Goal: Information Seeking & Learning: Find contact information

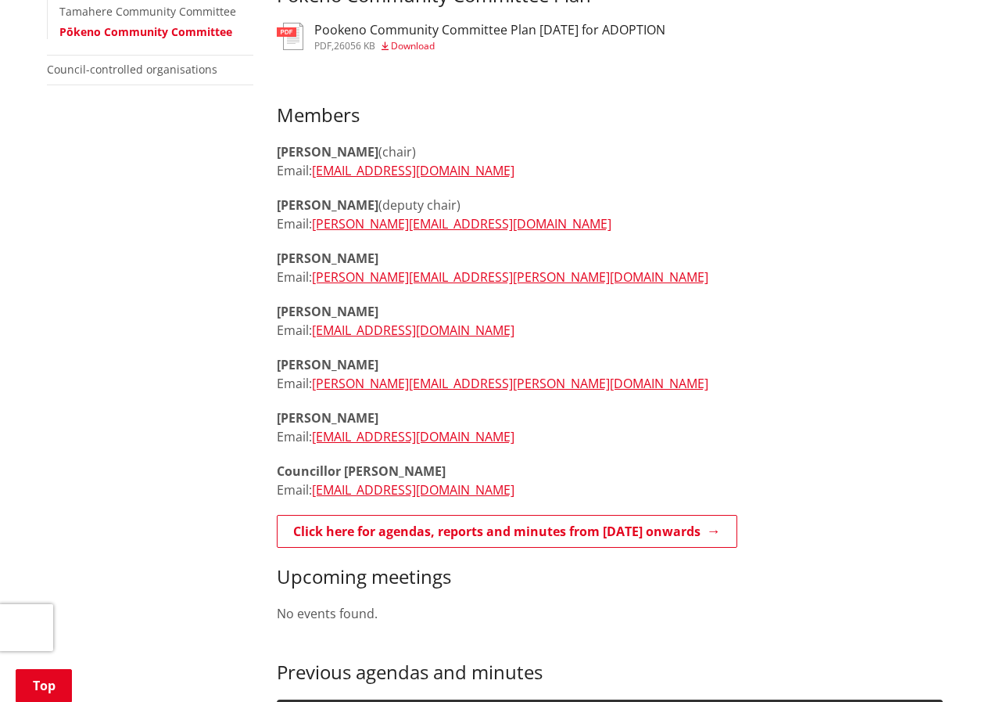
scroll to position [626, 0]
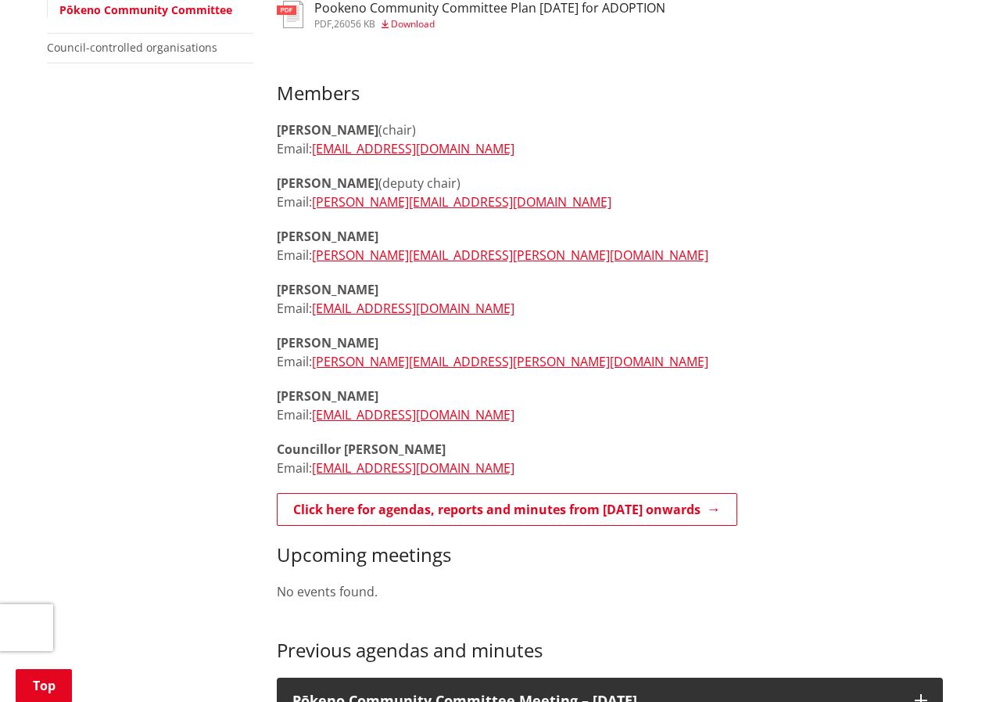
click at [602, 298] on p "[PERSON_NAME] Email: [EMAIL_ADDRESS][DOMAIN_NAME]" at bounding box center [610, 299] width 666 height 38
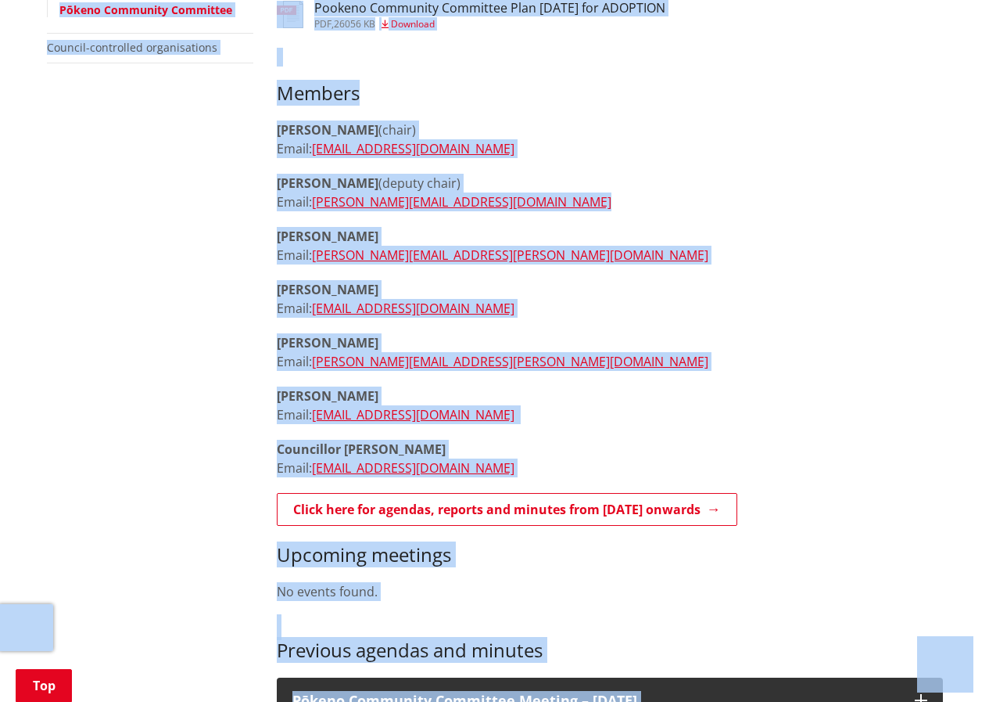
copy body "LOREM Ipsumdolorsit Ametcon adip el seddoe temporin, Utlabor 0 Etdolorem aliq 1…"
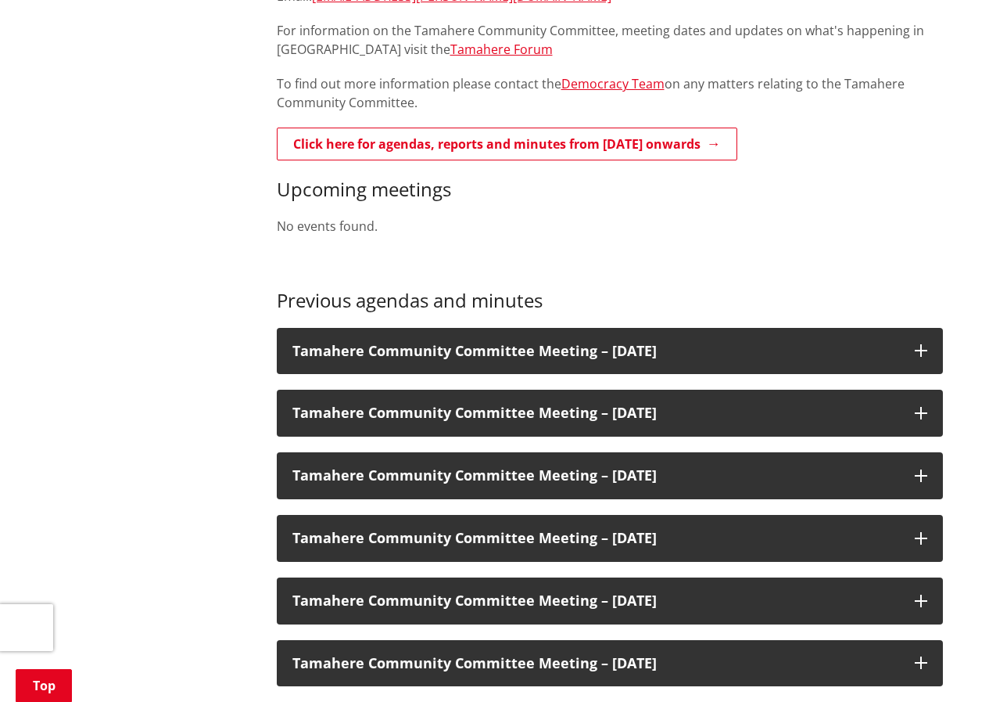
scroll to position [1173, 0]
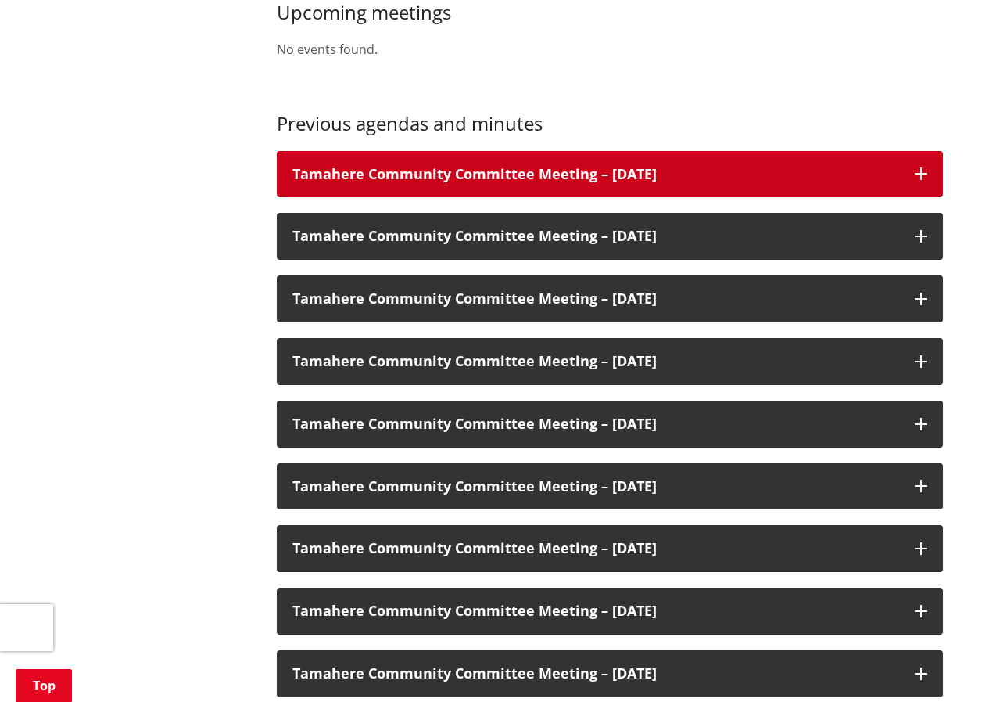
click at [574, 172] on h3 "Tamahere Community Committee Meeting – [DATE]" at bounding box center [595, 175] width 607 height 16
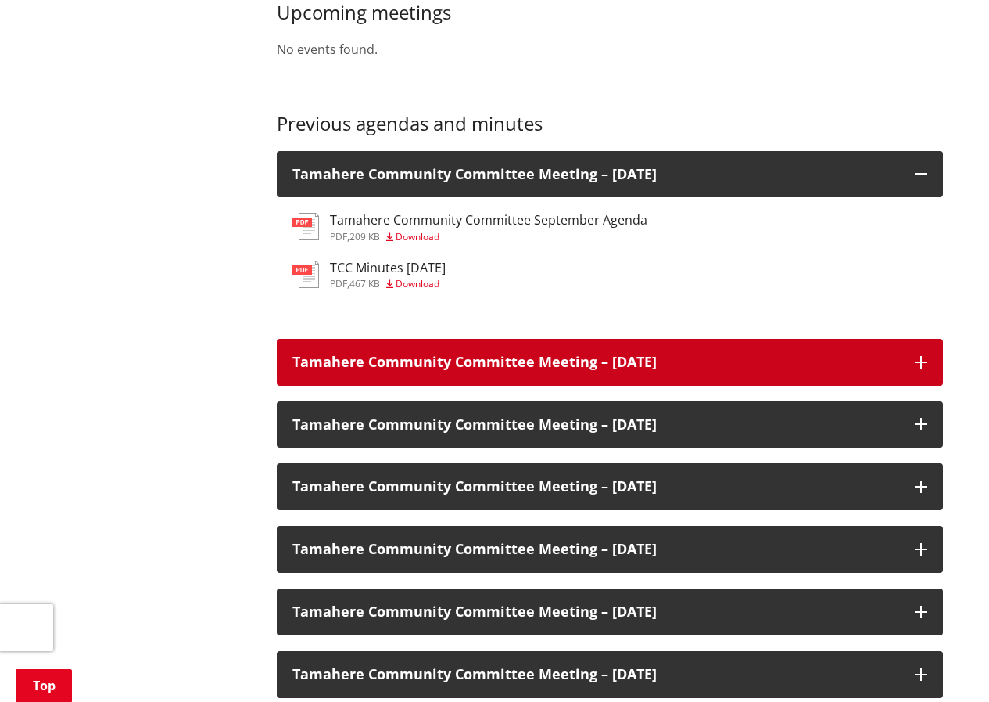
click at [572, 354] on h3 "Tamahere Community Committee Meeting – [DATE]" at bounding box center [595, 362] width 607 height 16
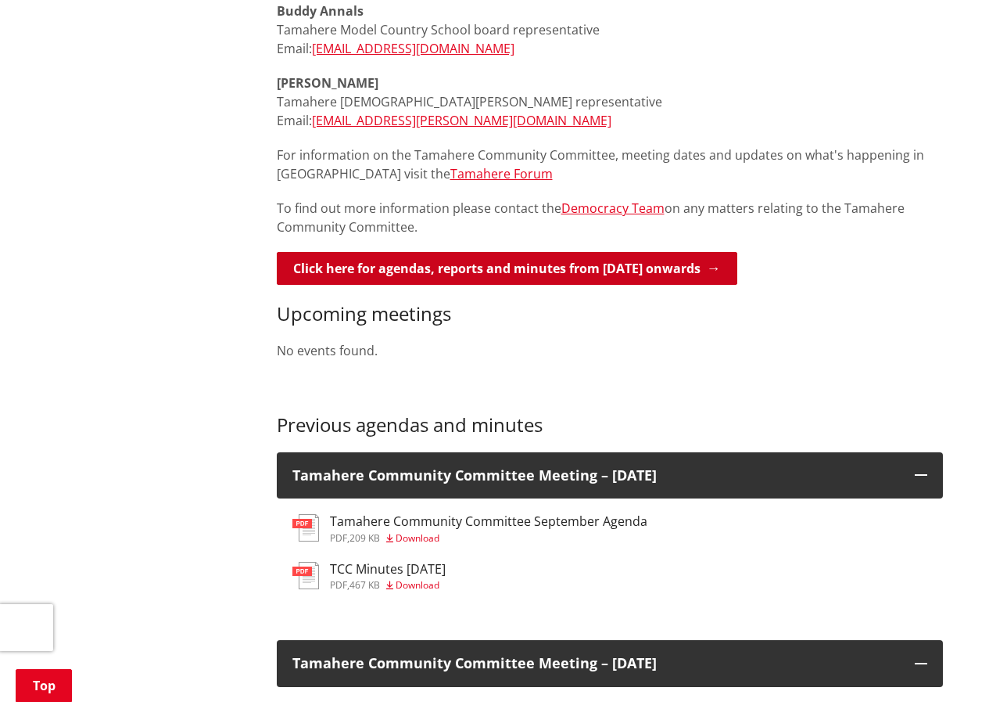
scroll to position [860, 0]
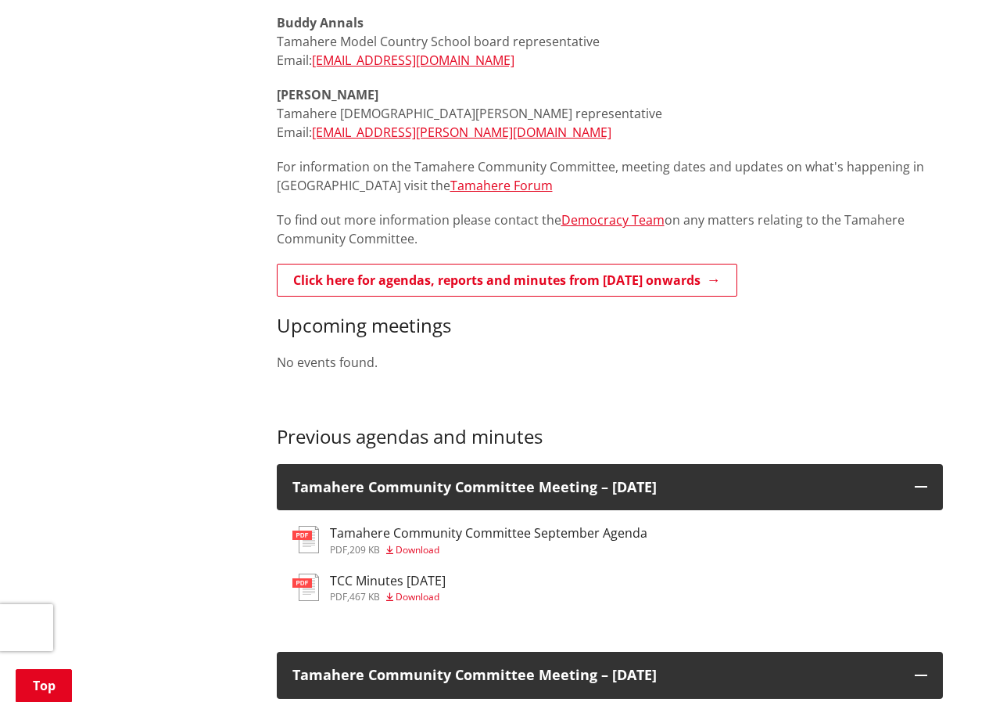
click at [748, 367] on p "No events found." at bounding box center [610, 362] width 666 height 19
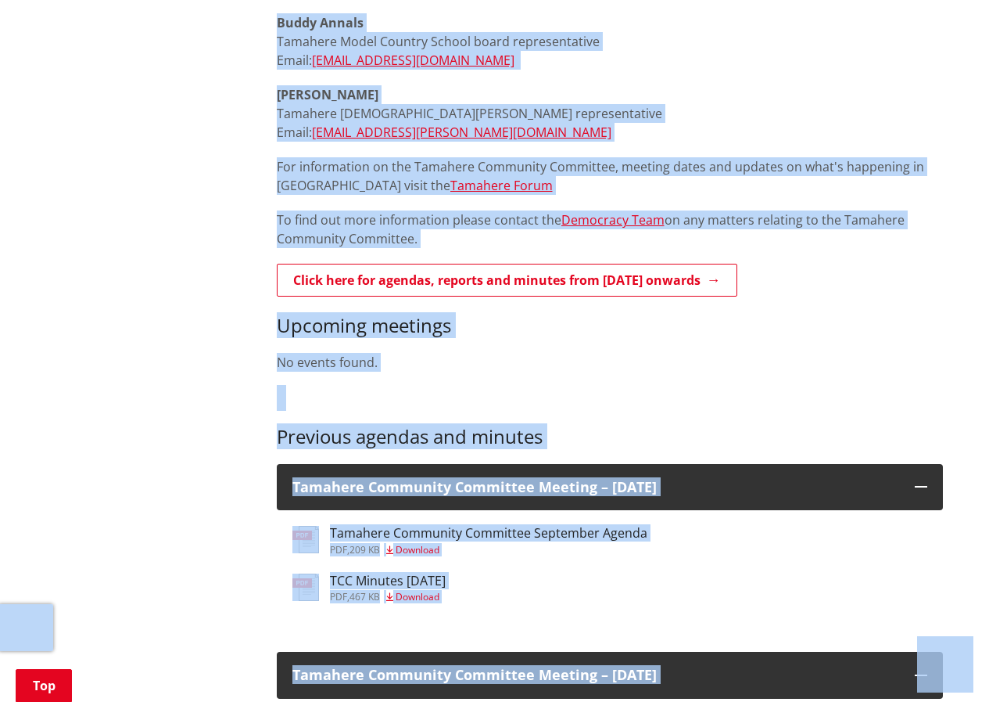
copy body "ALERT Ngaaruawaahia Library will be closed tomorrow, Tuesday 9 September from 9…"
click at [529, 363] on p "No events found." at bounding box center [610, 362] width 666 height 19
